Goal: Transaction & Acquisition: Purchase product/service

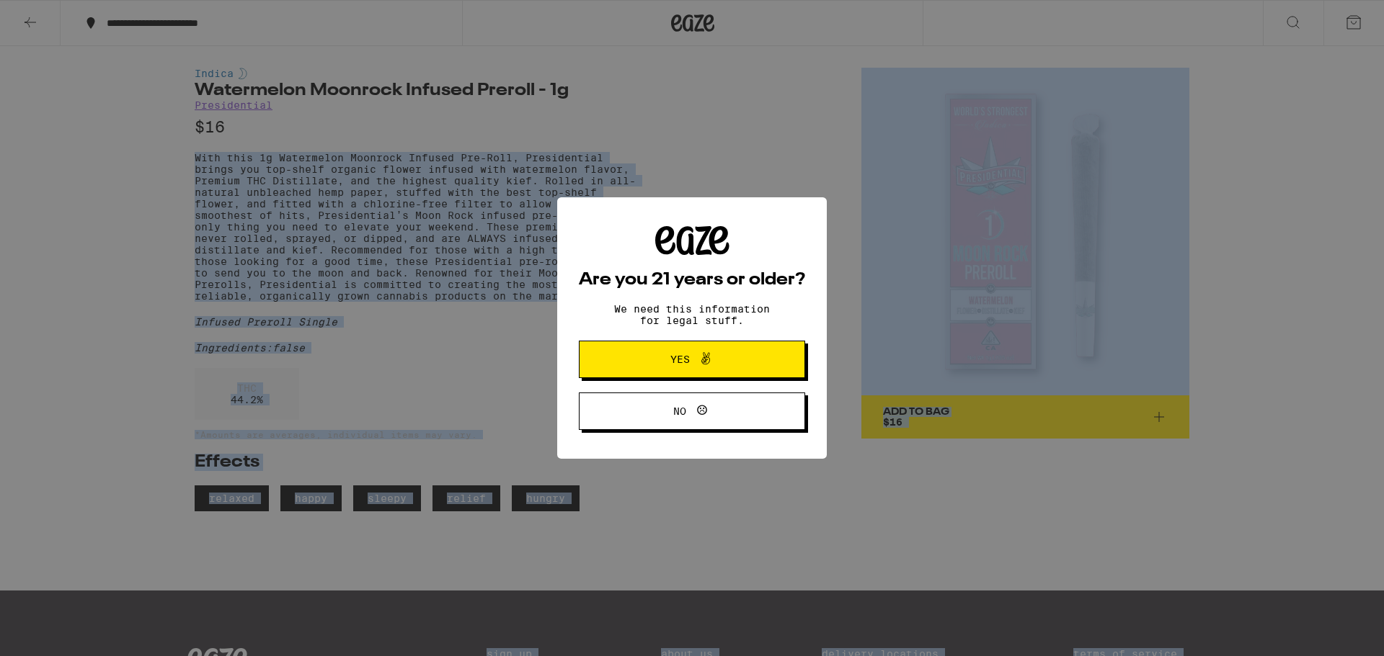
drag, startPoint x: 185, startPoint y: 162, endPoint x: 252, endPoint y: 334, distance: 184.1
click at [252, 334] on body "**********" at bounding box center [692, 409] width 1384 height 819
click at [796, 376] on button "Yes" at bounding box center [692, 359] width 226 height 37
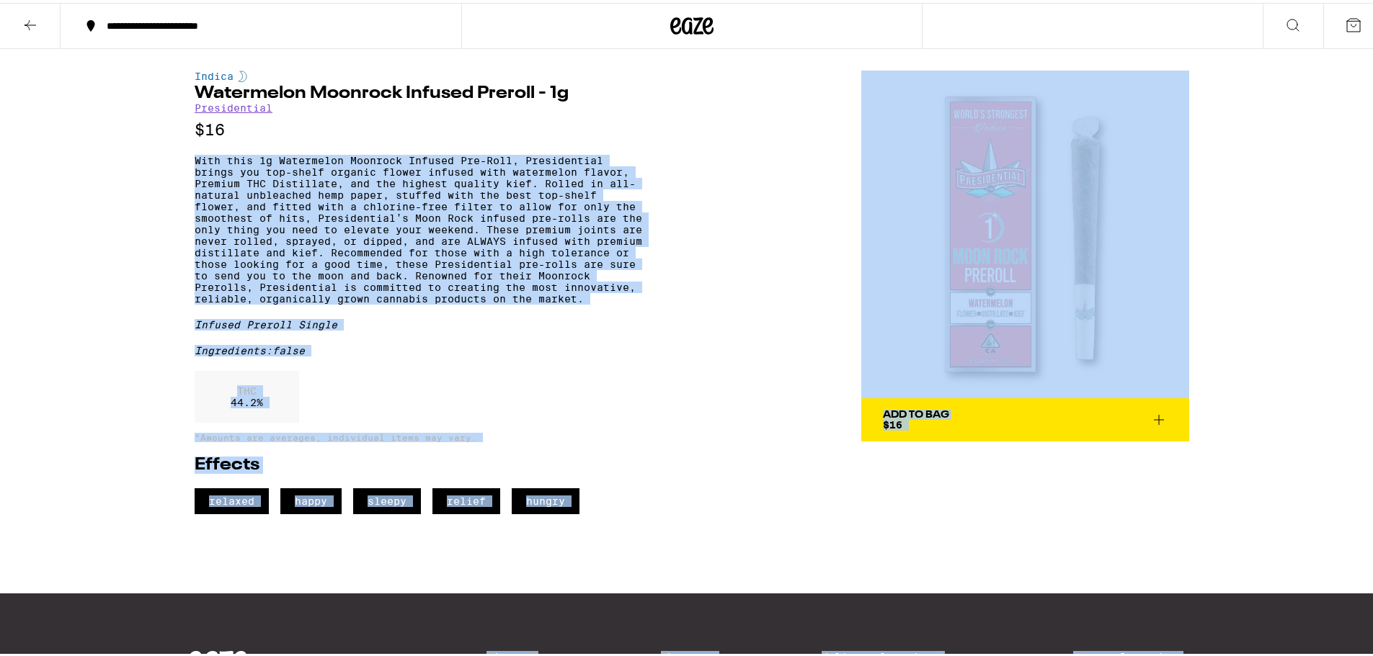
drag, startPoint x: 340, startPoint y: 359, endPoint x: 319, endPoint y: 356, distance: 21.1
click at [339, 328] on div "Infused Preroll Single" at bounding box center [419, 322] width 448 height 12
click at [252, 302] on p "With this 1g Watermelon Moonrock Infused Pre-Roll, Presidential brings you top-…" at bounding box center [419, 227] width 448 height 150
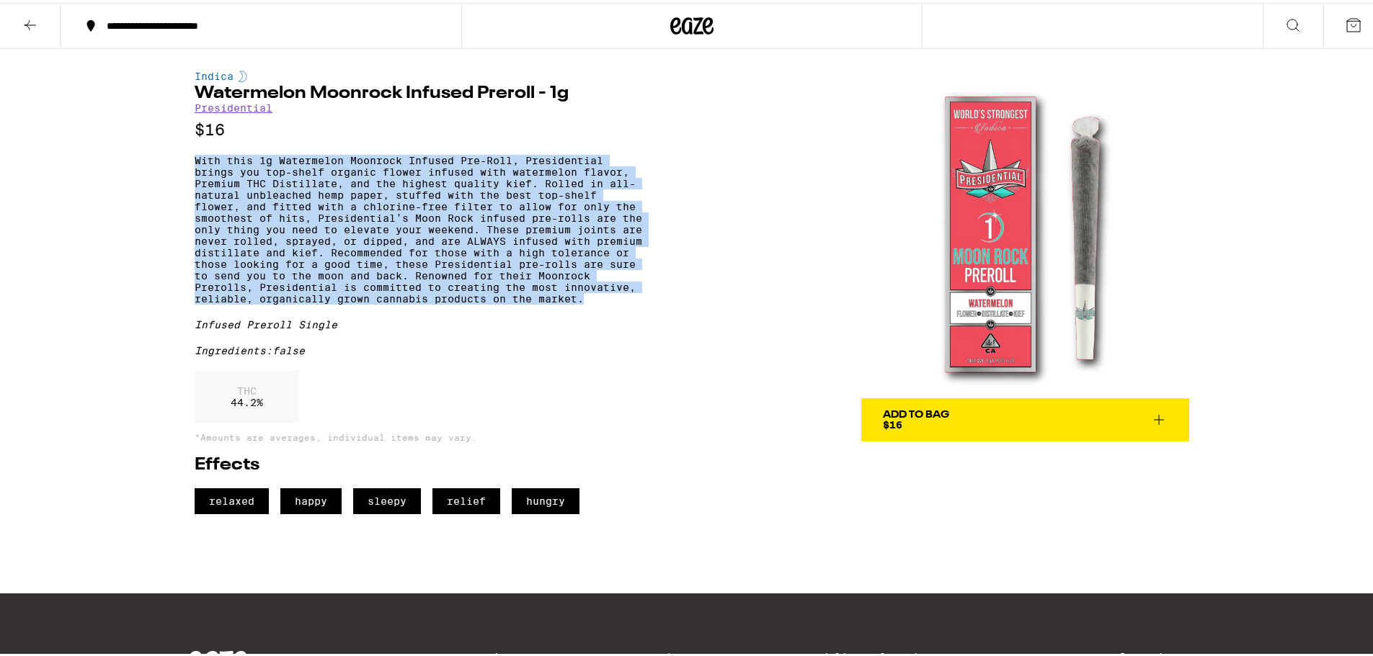
drag, startPoint x: 238, startPoint y: 334, endPoint x: 183, endPoint y: 169, distance: 173.9
click at [183, 169] on div "Indica Watermelon Moonrock Infused Preroll - 1g Presidential $16 With this 1g W…" at bounding box center [692, 279] width 1038 height 466
copy p "With this 1g Watermelon Moonrock Infused Pre-Roll, Presidential brings you top-…"
